Goal: Task Accomplishment & Management: Manage account settings

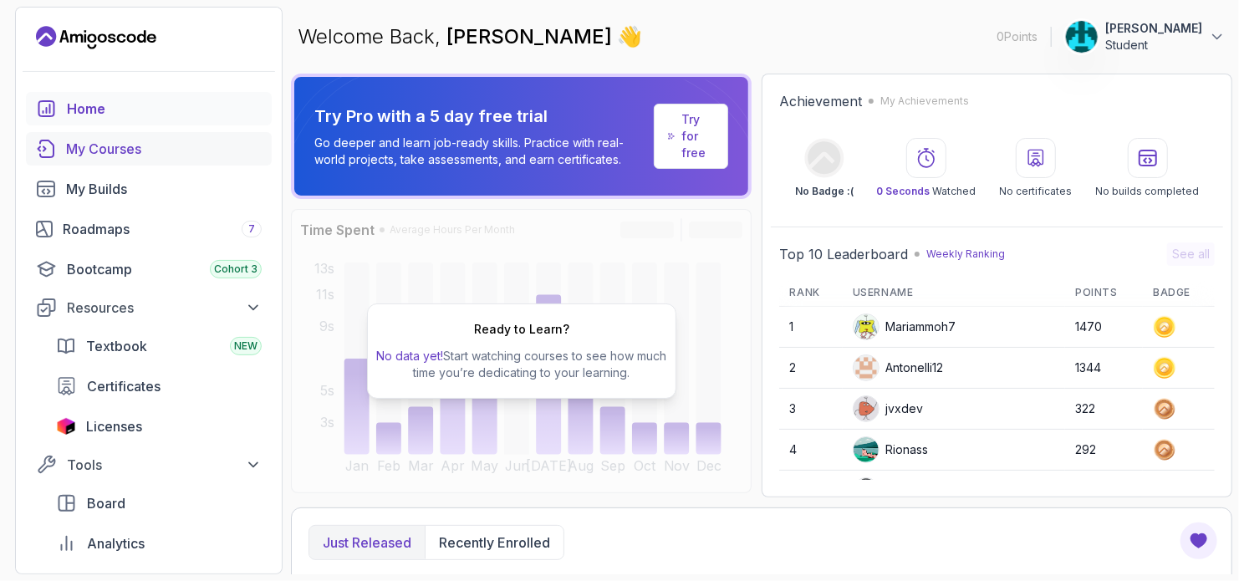
click at [123, 154] on div "My Courses" at bounding box center [164, 149] width 196 height 20
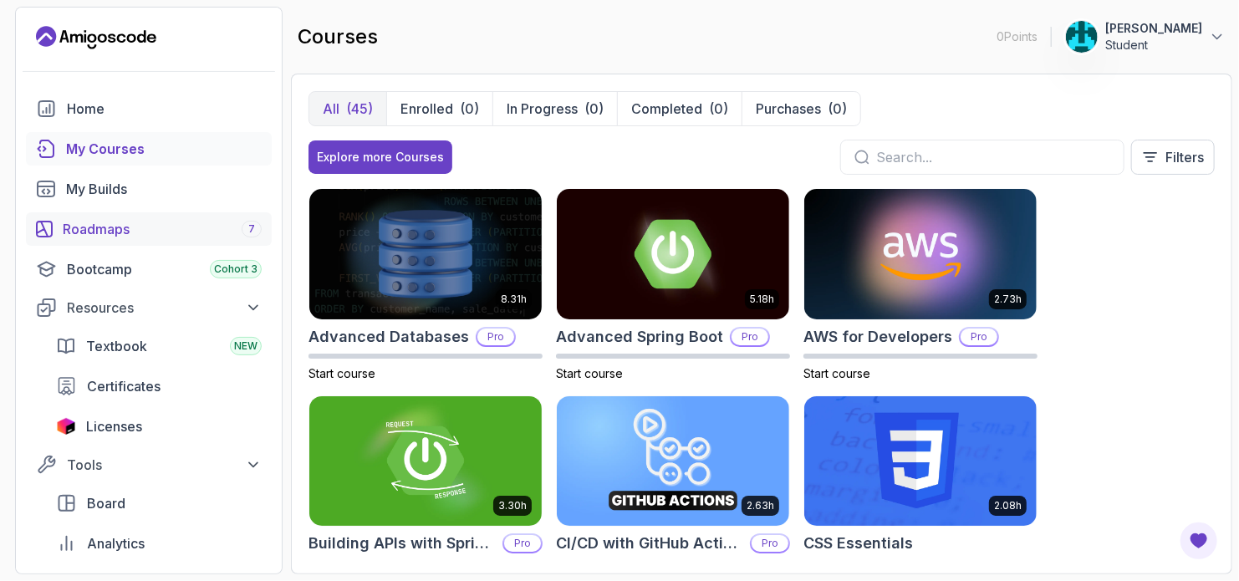
click at [92, 224] on div "Roadmaps 7" at bounding box center [162, 229] width 199 height 20
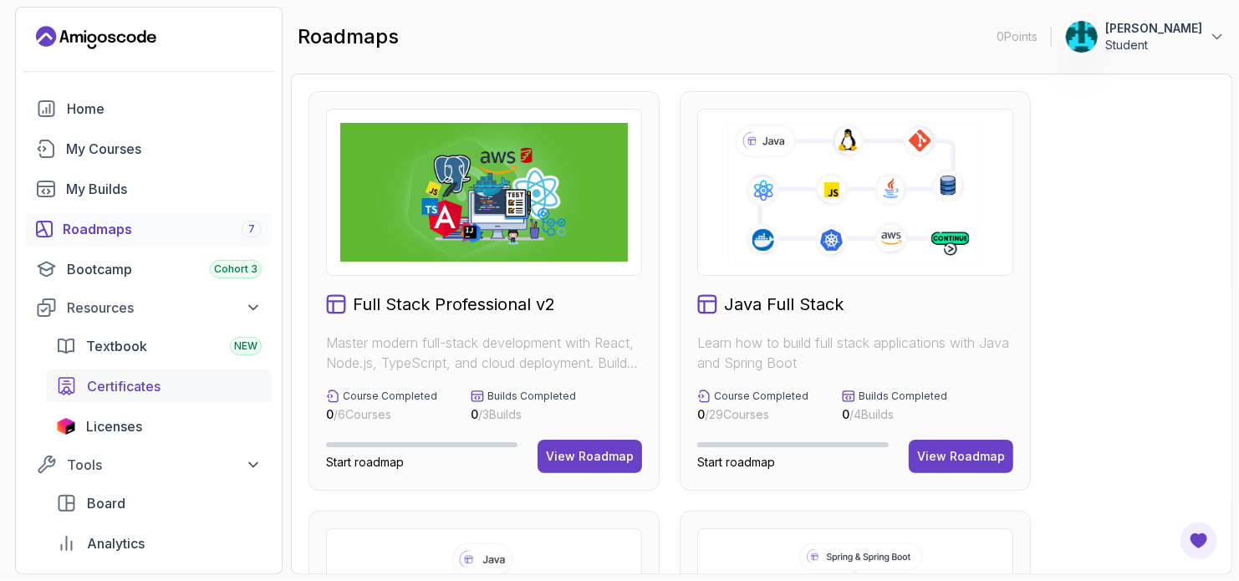
scroll to position [335, 0]
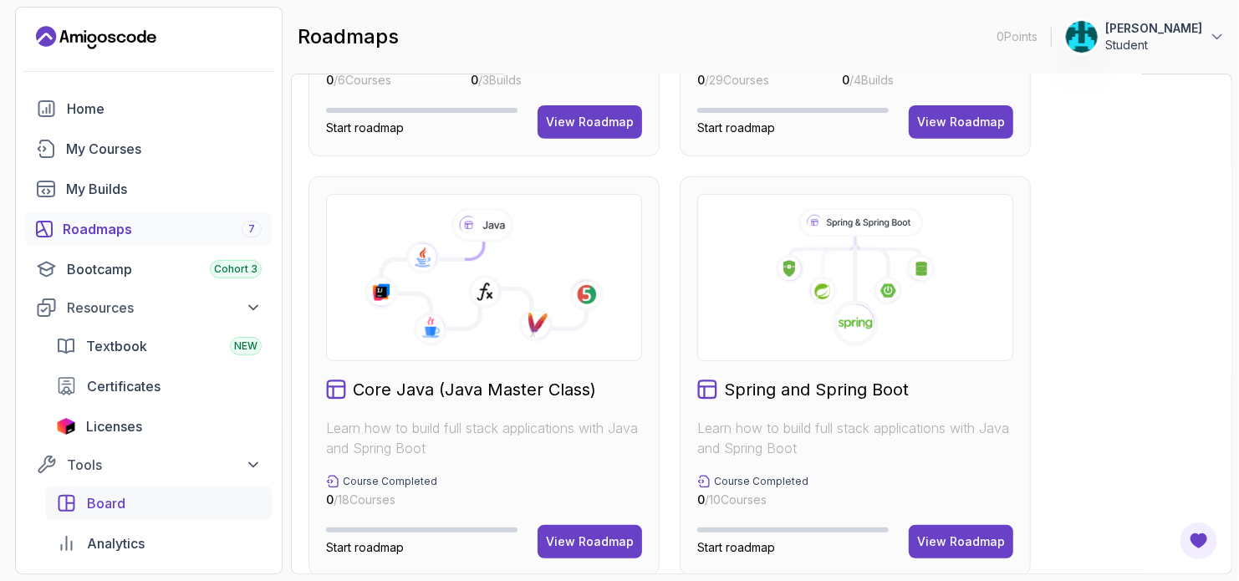
click at [113, 493] on span "Board" at bounding box center [106, 503] width 38 height 20
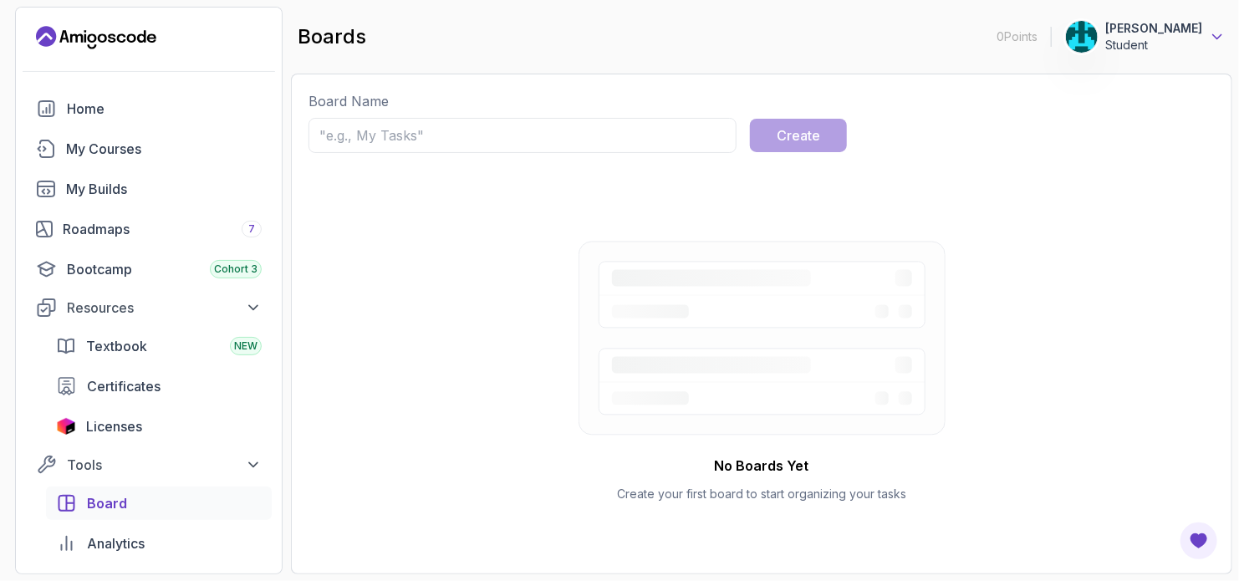
click at [1213, 33] on icon at bounding box center [1217, 36] width 17 height 17
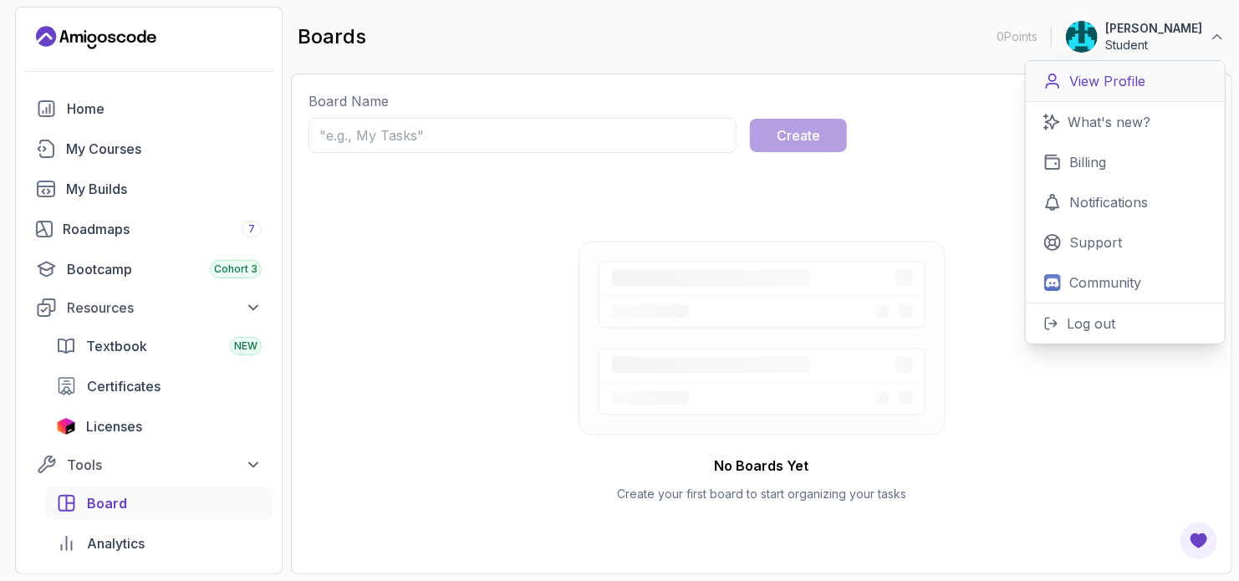
click at [1100, 74] on p "View Profile" at bounding box center [1108, 81] width 76 height 20
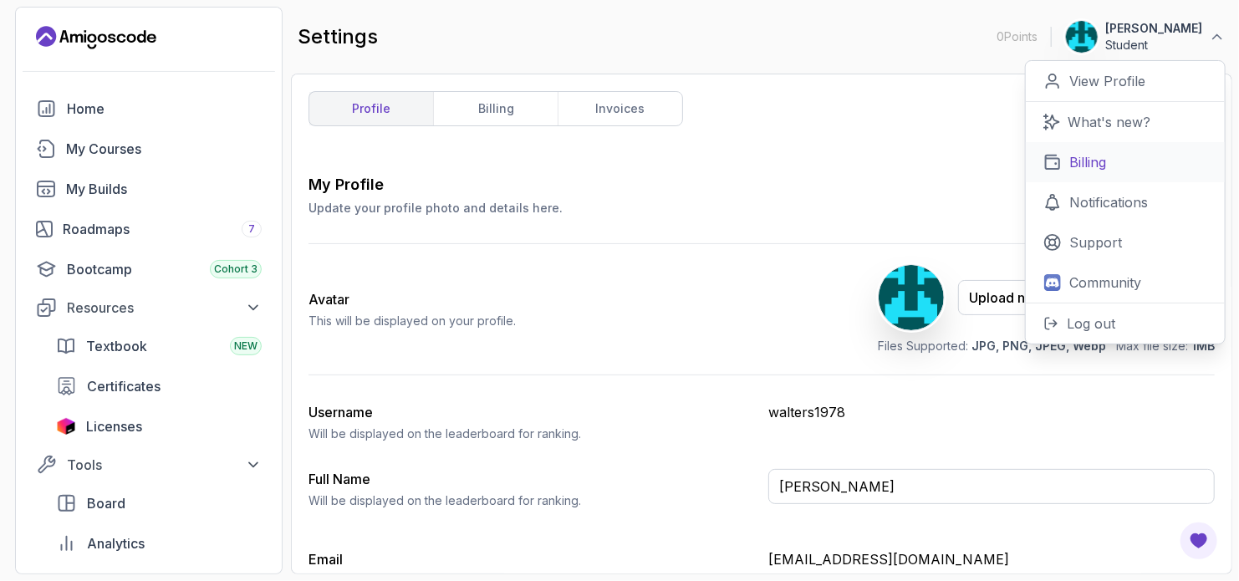
click at [1094, 155] on p "Billing" at bounding box center [1088, 162] width 37 height 20
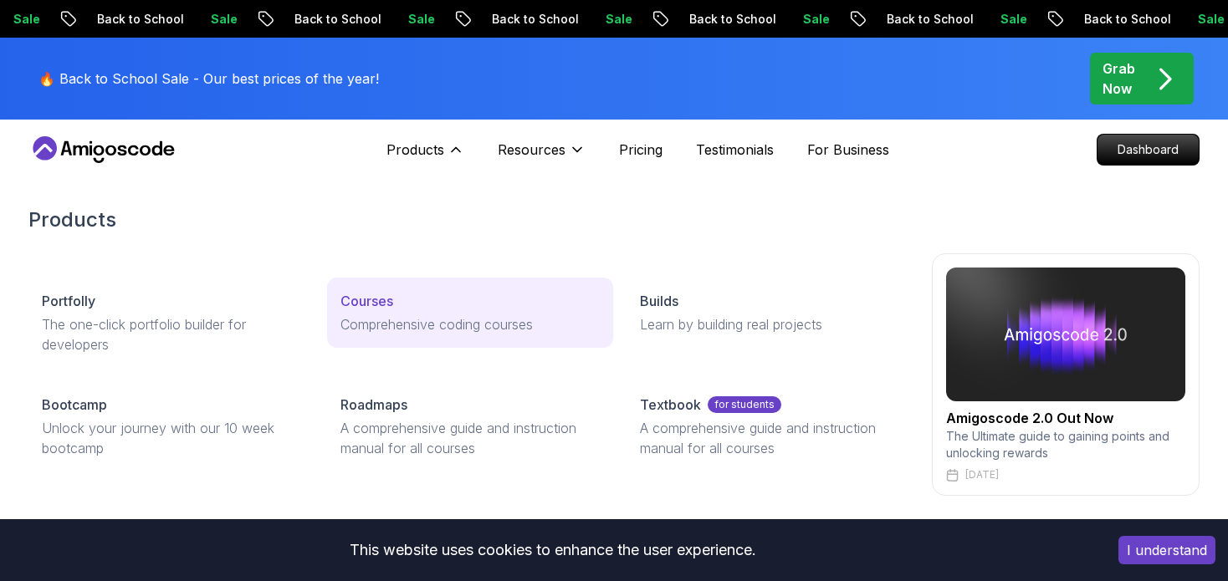
click at [370, 301] on p "Courses" at bounding box center [366, 301] width 53 height 20
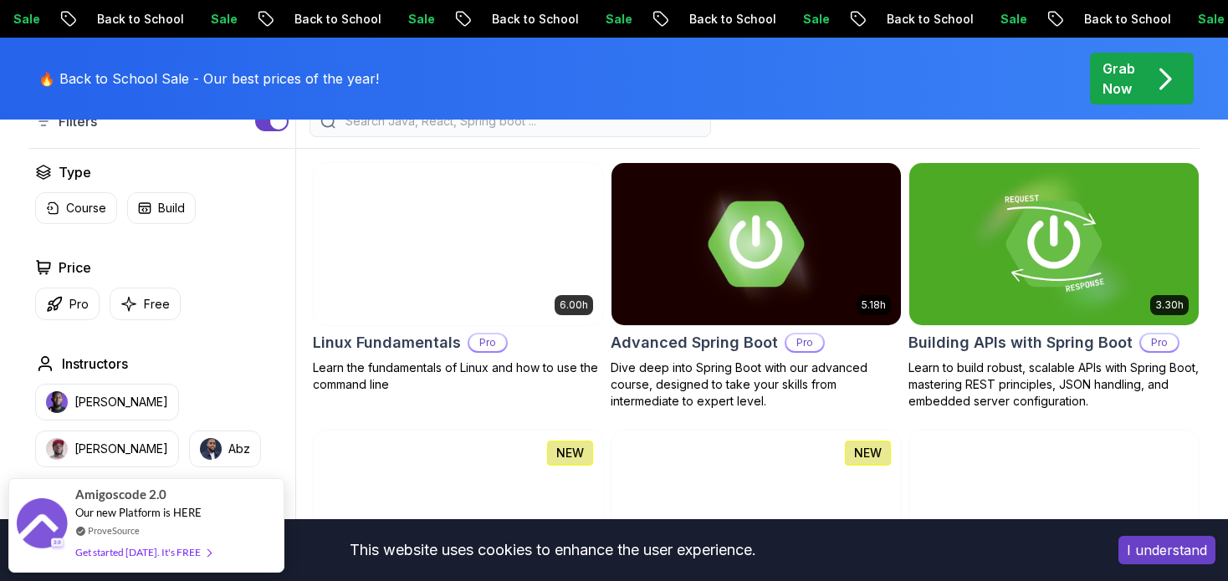
scroll to position [502, 0]
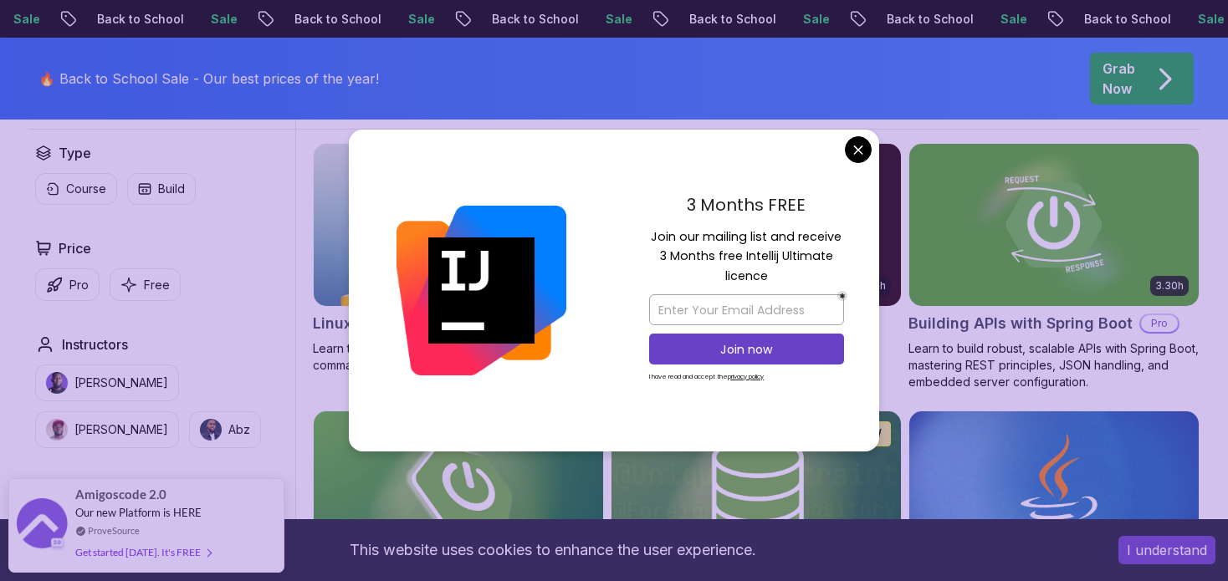
drag, startPoint x: 853, startPoint y: 143, endPoint x: 853, endPoint y: 152, distance: 9.2
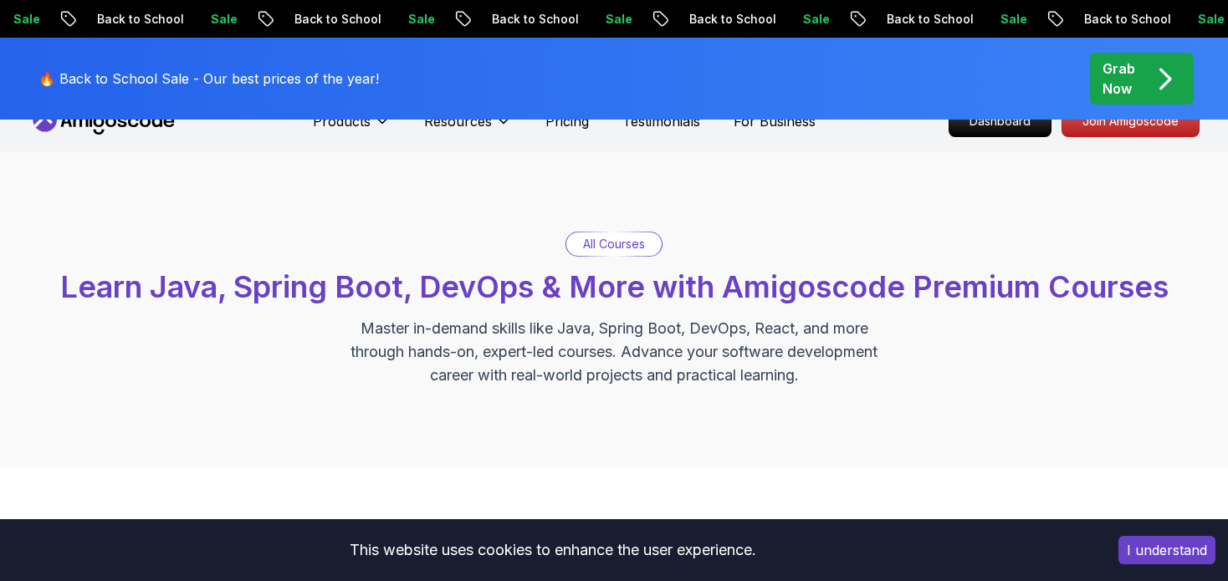
scroll to position [0, 0]
